Goal: Task Accomplishment & Management: Complete application form

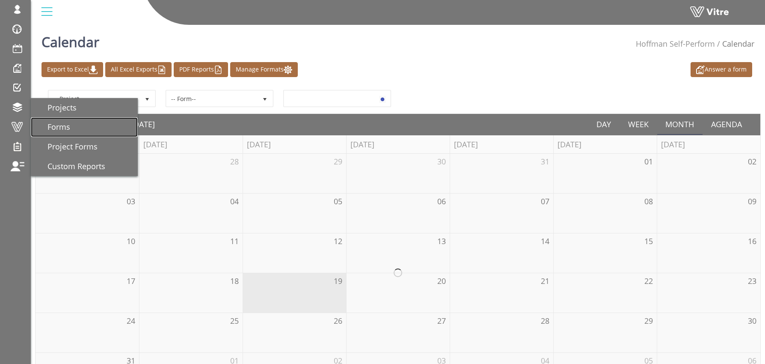
click at [63, 123] on span "Forms" at bounding box center [53, 126] width 33 height 10
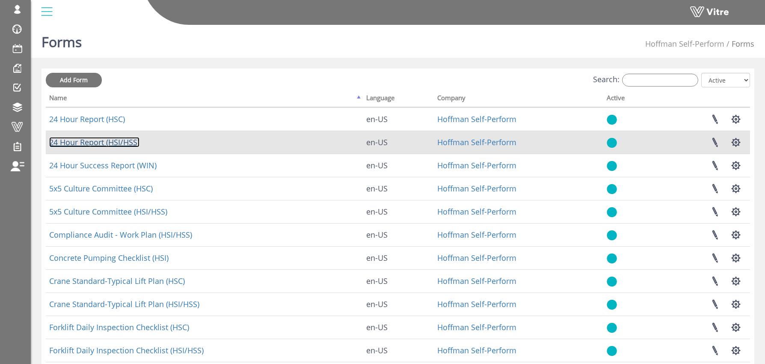
click at [101, 141] on link "24 Hour Report (HSI/HSS)" at bounding box center [94, 142] width 90 height 10
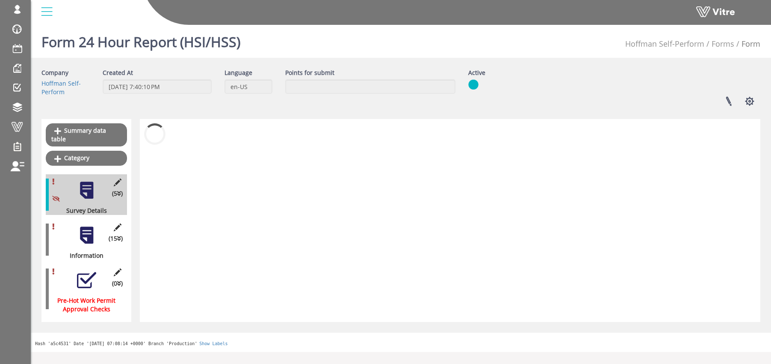
click at [86, 237] on div "(15 ) Information" at bounding box center [86, 239] width 81 height 41
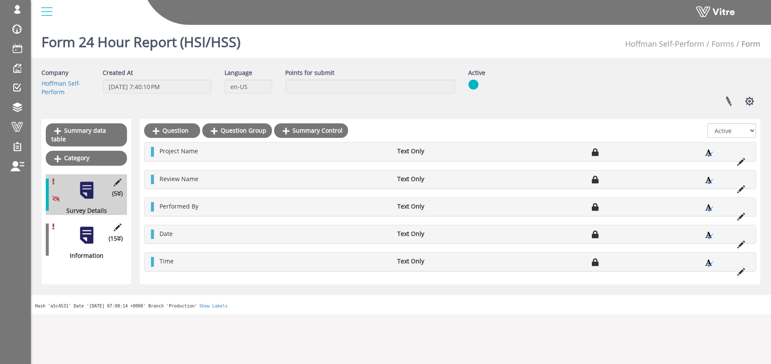
click at [86, 225] on div at bounding box center [86, 234] width 19 height 19
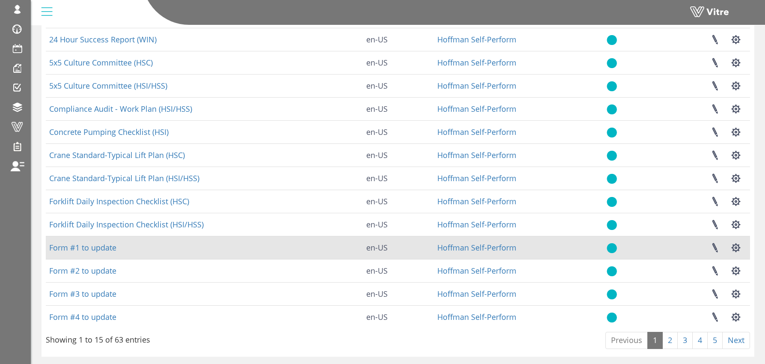
scroll to position [149, 0]
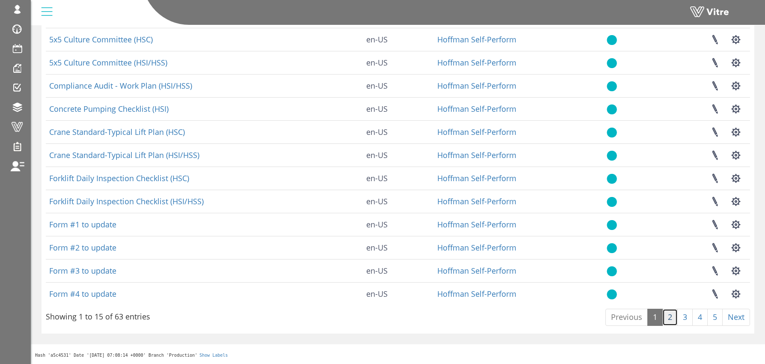
click at [667, 316] on link "2" at bounding box center [669, 316] width 15 height 17
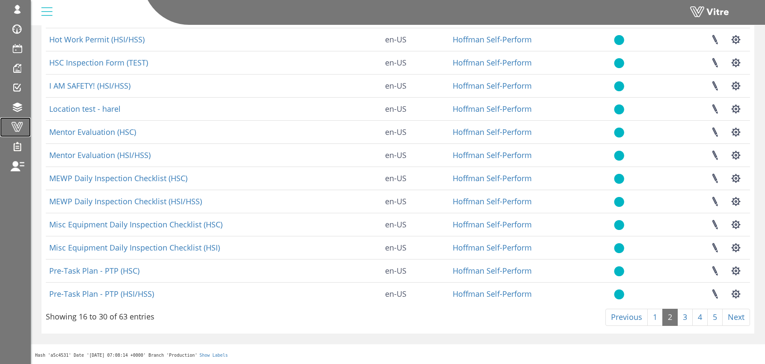
click at [20, 121] on span at bounding box center [16, 126] width 21 height 10
